Goal: Task Accomplishment & Management: Manage account settings

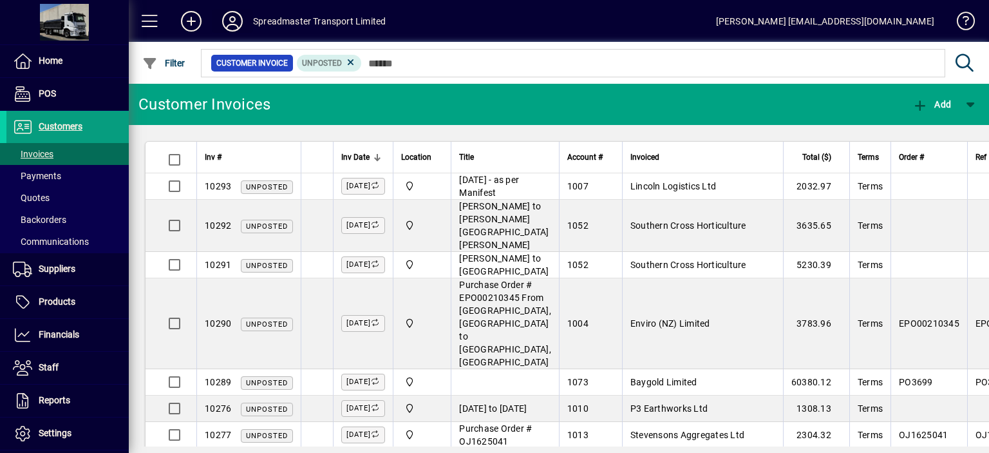
click at [229, 15] on icon at bounding box center [233, 21] width 26 height 21
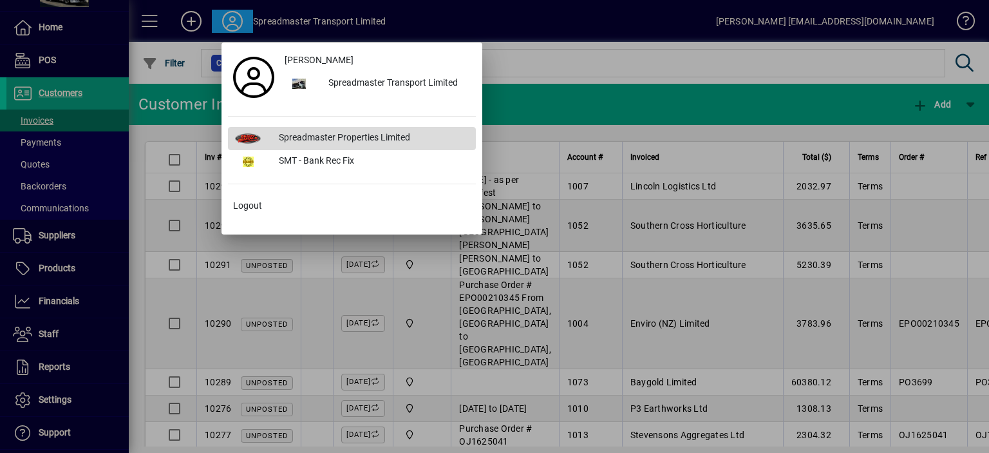
click at [333, 136] on div "Spreadmaster Properties Limited" at bounding box center [372, 138] width 207 height 23
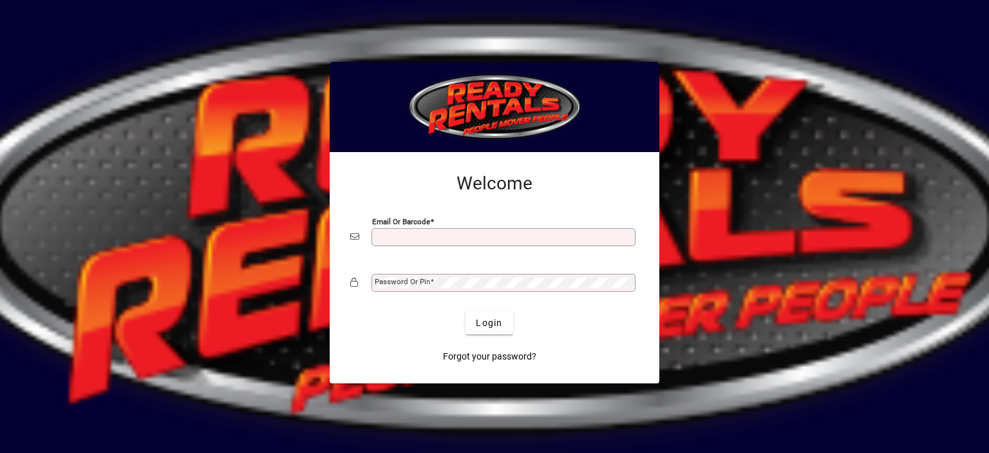
click at [399, 233] on input "Email or Barcode" at bounding box center [505, 237] width 260 height 10
type input "**********"
click at [394, 283] on mat-label "Password or Pin" at bounding box center [402, 281] width 55 height 9
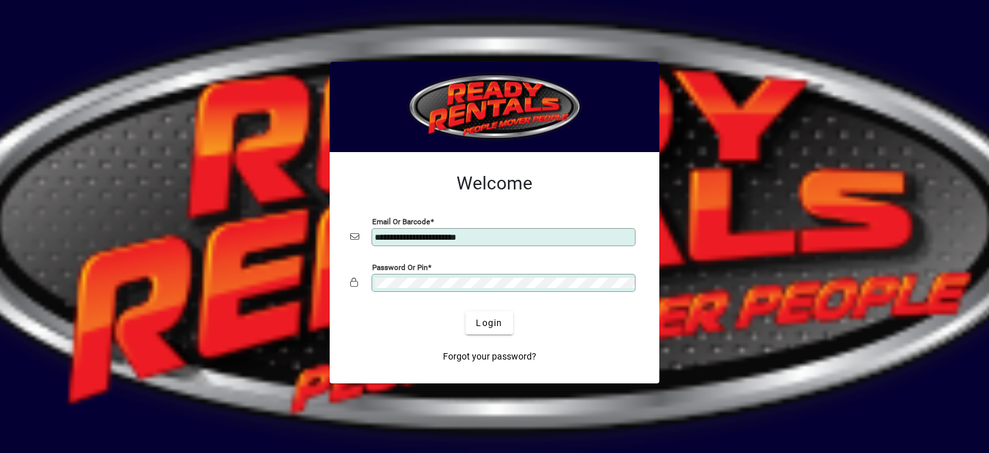
click at [466, 311] on button "Login" at bounding box center [489, 322] width 47 height 23
